Goal: Task Accomplishment & Management: Manage account settings

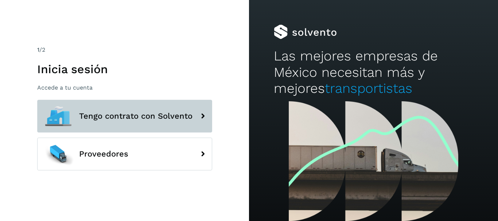
click at [177, 114] on span "Tengo contrato con Solvento" at bounding box center [135, 116] width 113 height 9
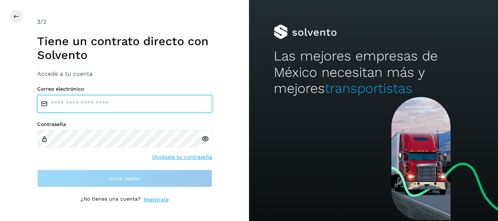
paste input "**********"
type input "**********"
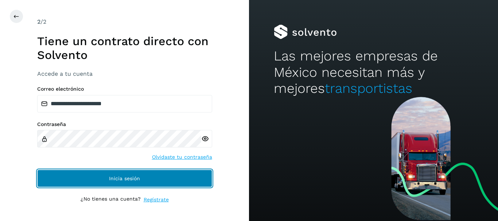
click at [121, 179] on span "Inicia sesión" at bounding box center [124, 178] width 31 height 5
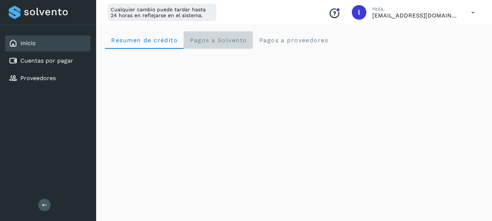
click at [218, 43] on span "Pagos a Solvento" at bounding box center [219, 40] width 58 height 7
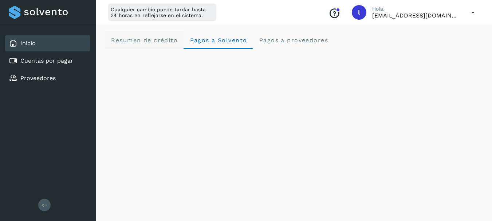
click at [139, 41] on span "Resumen de crédito" at bounding box center [144, 40] width 67 height 7
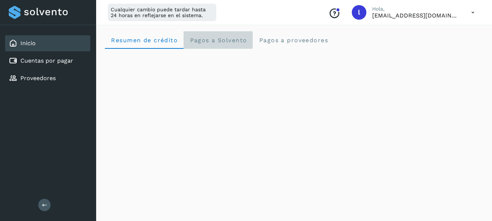
click at [221, 40] on span "Pagos a Solvento" at bounding box center [219, 40] width 58 height 7
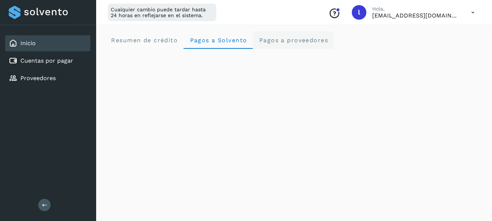
click at [274, 39] on span "Pagos a proveedores" at bounding box center [294, 40] width 70 height 7
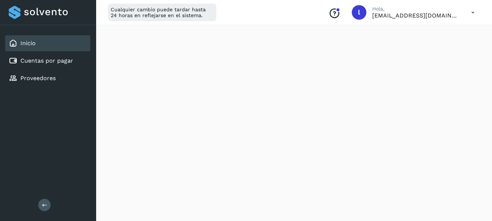
scroll to position [77, 0]
drag, startPoint x: 489, startPoint y: 33, endPoint x: 489, endPoint y: 22, distance: 10.9
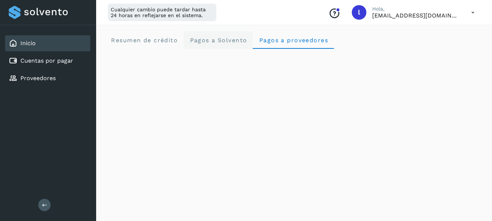
click at [215, 42] on span "Pagos a Solvento" at bounding box center [219, 40] width 58 height 7
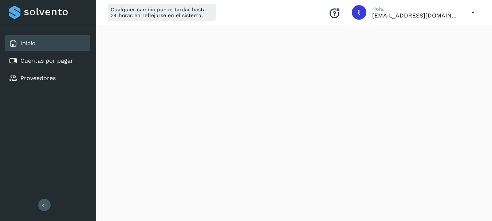
scroll to position [235, 0]
drag, startPoint x: 488, startPoint y: 73, endPoint x: 488, endPoint y: 65, distance: 8.4
click at [488, 67] on div "Resumen de crédito Pagos a Solvento Pagos a proveedores" at bounding box center [294, 131] width 396 height 688
click at [488, 62] on div "Resumen de crédito Pagos a Solvento Pagos a proveedores" at bounding box center [294, 131] width 396 height 688
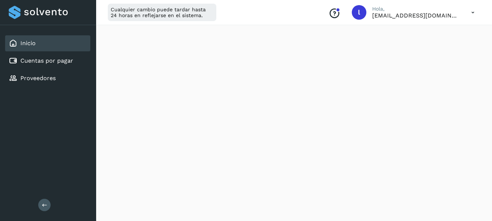
click at [488, 62] on div "Resumen de crédito Pagos a Solvento Pagos a proveedores" at bounding box center [294, 131] width 396 height 688
click at [311, 7] on div "Cualquier cambio puede tardar hasta 24 horas en reflejarse en el sistema. Conoc…" at bounding box center [294, 12] width 396 height 25
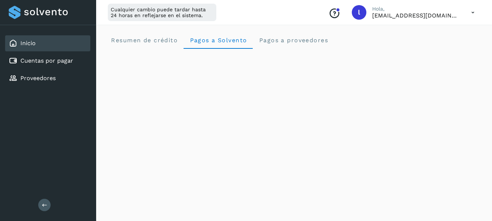
scroll to position [36, 0]
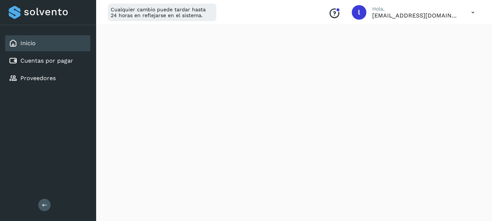
click at [471, 11] on icon at bounding box center [473, 12] width 15 height 15
click at [431, 30] on div "Documentación" at bounding box center [437, 33] width 87 height 14
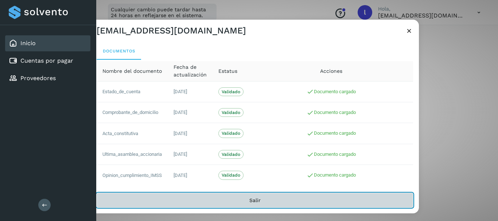
click at [256, 201] on button "Salir" at bounding box center [255, 200] width 316 height 15
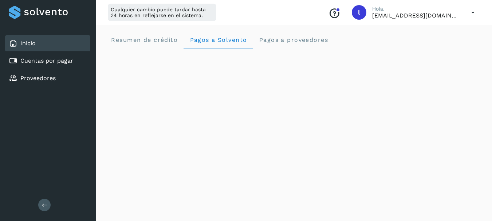
scroll to position [0, 0]
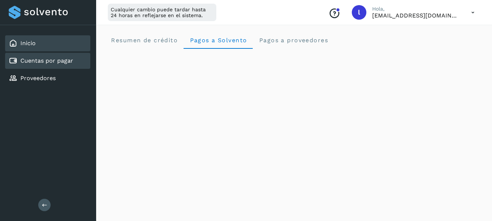
click at [47, 60] on link "Cuentas por pagar" at bounding box center [46, 60] width 53 height 7
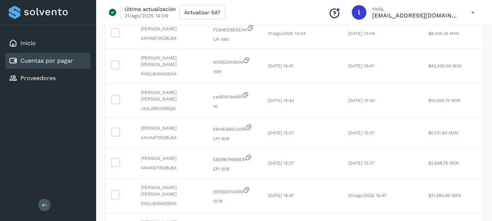
scroll to position [268, 0]
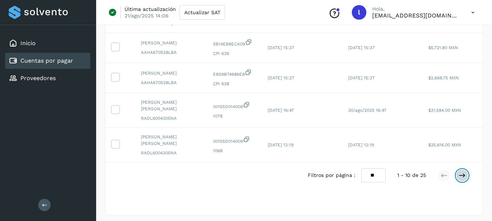
click at [459, 172] on icon at bounding box center [462, 175] width 7 height 7
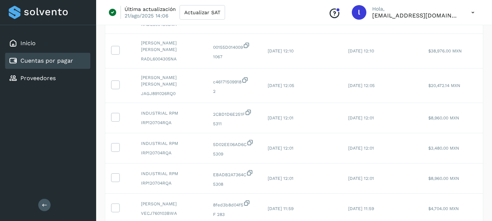
scroll to position [263, 0]
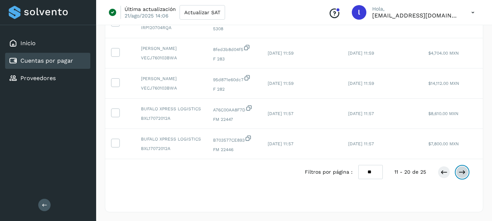
click at [459, 171] on icon at bounding box center [462, 172] width 7 height 7
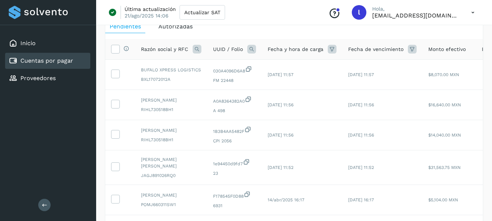
scroll to position [103, 0]
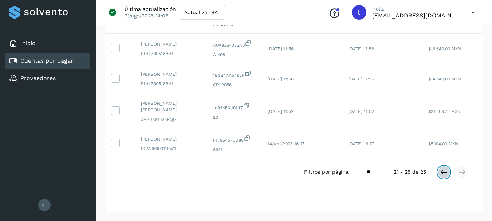
click at [445, 174] on icon at bounding box center [444, 172] width 7 height 7
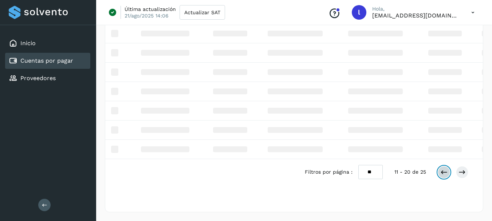
scroll to position [102, 0]
click at [445, 173] on icon at bounding box center [444, 172] width 7 height 7
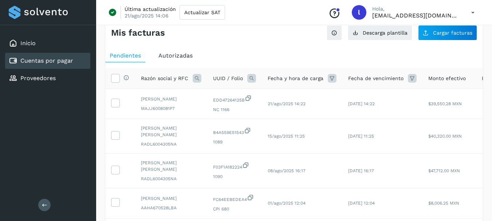
scroll to position [0, 0]
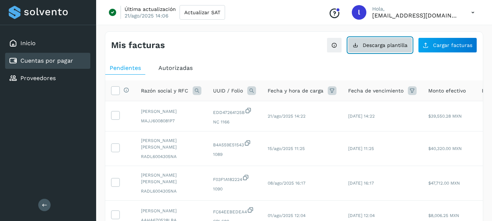
click at [374, 46] on span "Descarga plantilla" at bounding box center [385, 45] width 45 height 5
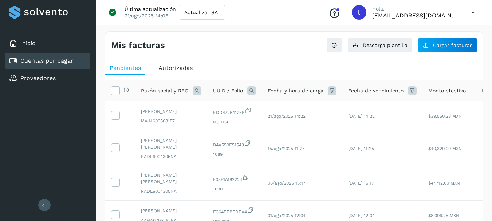
click at [182, 66] on span "Autorizadas" at bounding box center [176, 68] width 34 height 7
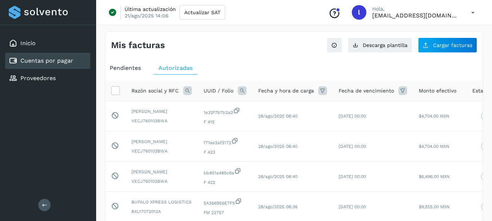
click at [125, 69] on span "Pendientes" at bounding box center [125, 68] width 31 height 7
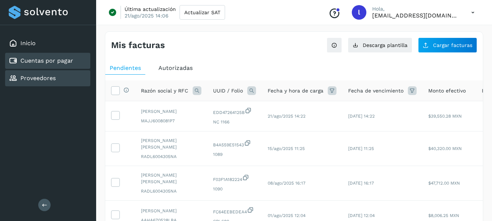
click at [32, 79] on link "Proveedores" at bounding box center [37, 78] width 35 height 7
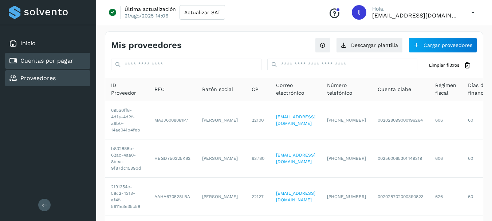
click at [35, 60] on link "Cuentas por pagar" at bounding box center [46, 60] width 53 height 7
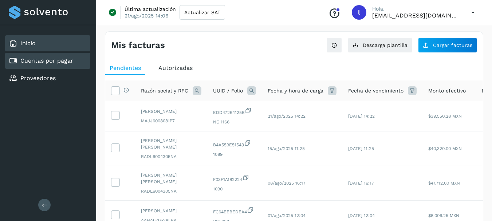
click at [28, 43] on link "Inicio" at bounding box center [27, 43] width 15 height 7
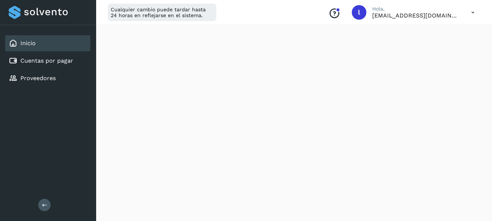
scroll to position [36, 0]
click at [475, 12] on icon at bounding box center [473, 12] width 15 height 15
click at [473, 12] on div at bounding box center [246, 110] width 492 height 221
click at [43, 206] on icon at bounding box center [44, 205] width 5 height 5
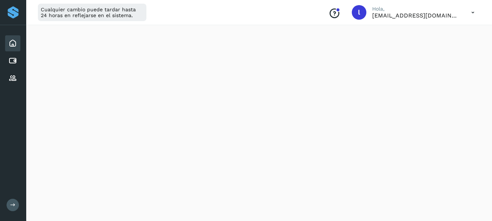
scroll to position [182, 0]
click at [11, 203] on icon at bounding box center [12, 205] width 5 height 5
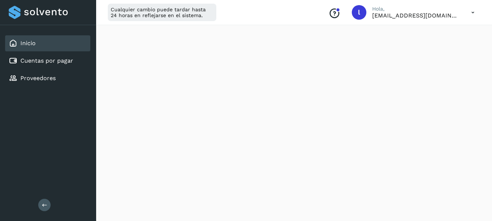
click at [12, 200] on div "Inicio Cuentas por pagar Proveedores Salir" at bounding box center [48, 110] width 96 height 221
click at [42, 205] on icon at bounding box center [44, 205] width 5 height 5
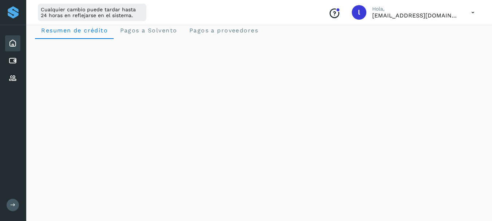
scroll to position [0, 0]
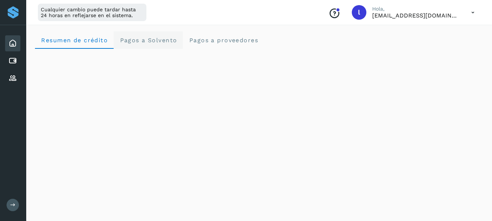
click at [142, 40] on span "Pagos a Solvento" at bounding box center [149, 40] width 58 height 7
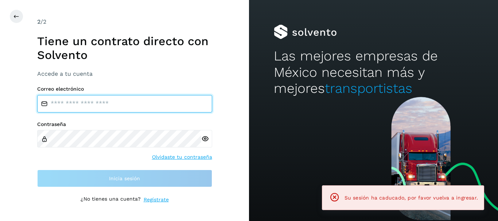
click at [70, 104] on input "email" at bounding box center [124, 103] width 175 height 17
type input "**********"
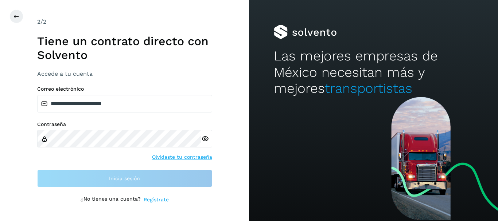
drag, startPoint x: 73, startPoint y: 112, endPoint x: 61, endPoint y: 157, distance: 46.1
click at [61, 157] on div "Contraseña Olvidaste tu contraseña" at bounding box center [124, 141] width 175 height 40
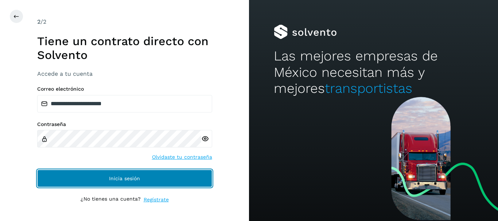
click at [126, 177] on span "Inicia sesión" at bounding box center [124, 178] width 31 height 5
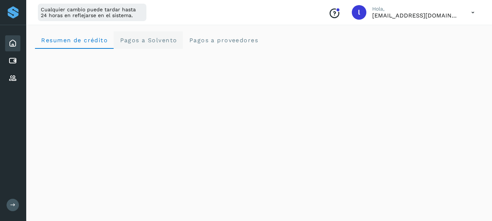
click at [159, 41] on span "Pagos a Solvento" at bounding box center [149, 40] width 58 height 7
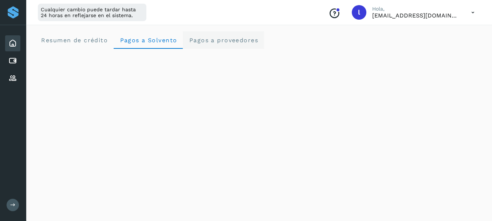
click at [222, 40] on span "Pagos a proveedores" at bounding box center [224, 40] width 70 height 7
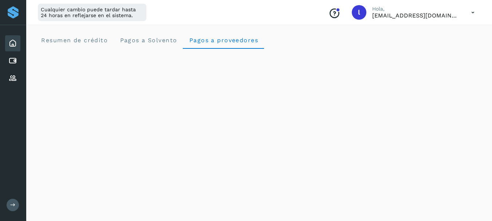
click at [470, 13] on icon at bounding box center [473, 12] width 15 height 15
click at [432, 47] on div "Cerrar sesión" at bounding box center [437, 47] width 87 height 14
